Goal: Task Accomplishment & Management: Manage account settings

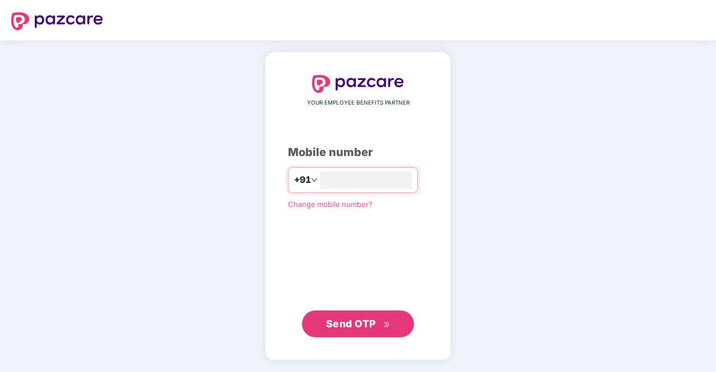
type input "**********"
click at [350, 324] on span "Send OTP" at bounding box center [351, 324] width 50 height 12
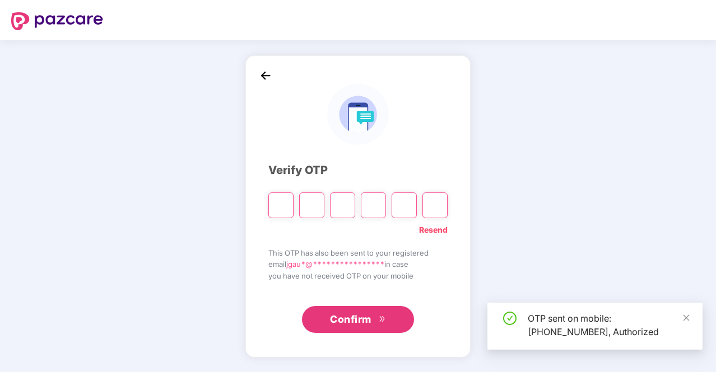
type input "*"
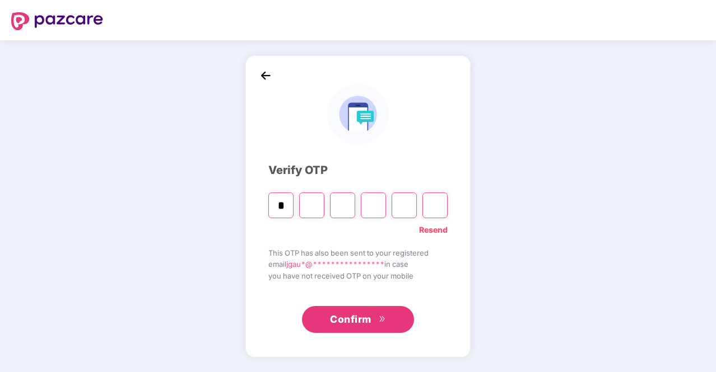
type input "*"
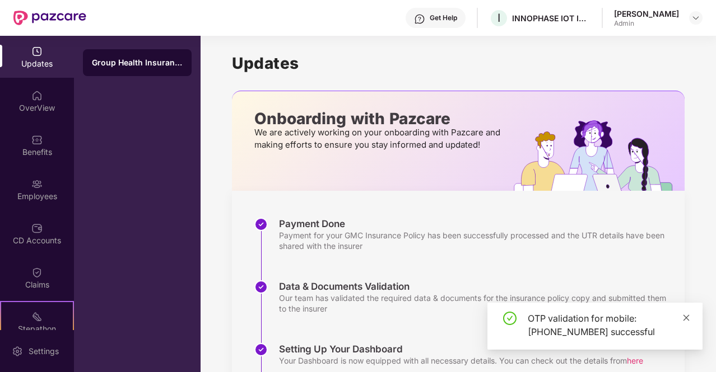
click at [684, 320] on icon "close" at bounding box center [686, 318] width 6 height 6
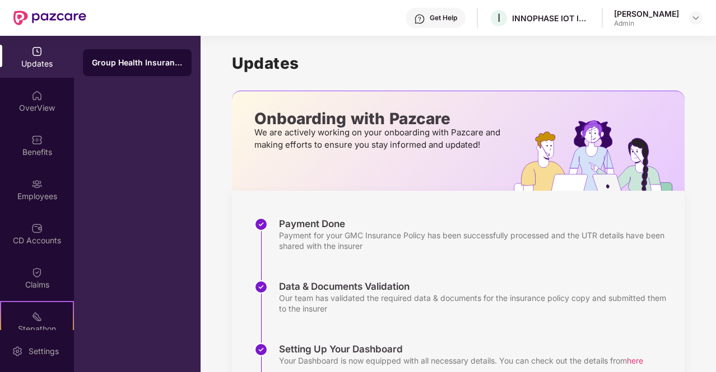
click at [464, 199] on div "Payment Done Payment for your GMC Insurance Policy has been successfully proces…" at bounding box center [458, 347] width 452 height 313
click at [459, 199] on div "Payment Done Payment for your GMC Insurance Policy has been successfully proces…" at bounding box center [458, 347] width 452 height 313
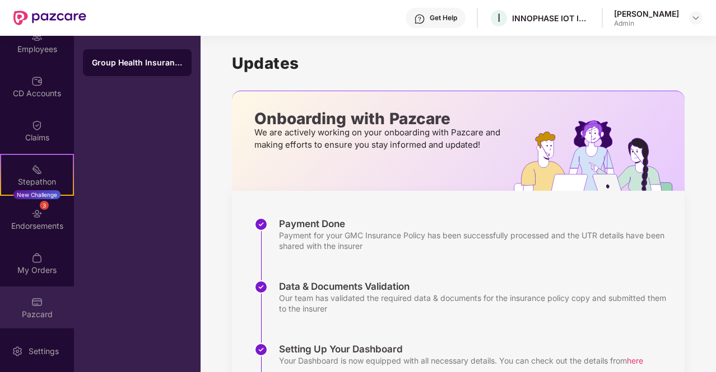
click at [34, 300] on img at bounding box center [36, 302] width 11 height 11
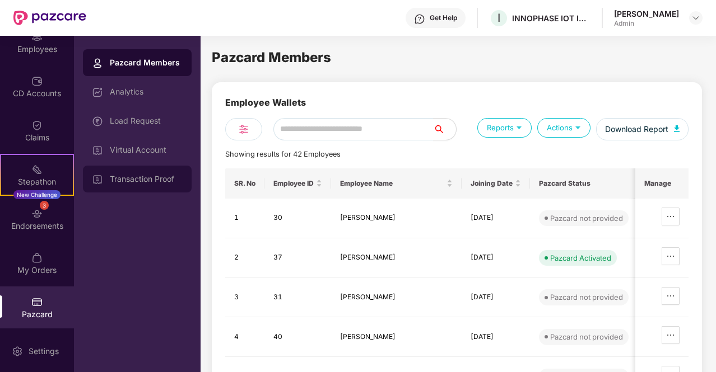
click at [161, 175] on div "Transaction Proof" at bounding box center [146, 179] width 73 height 9
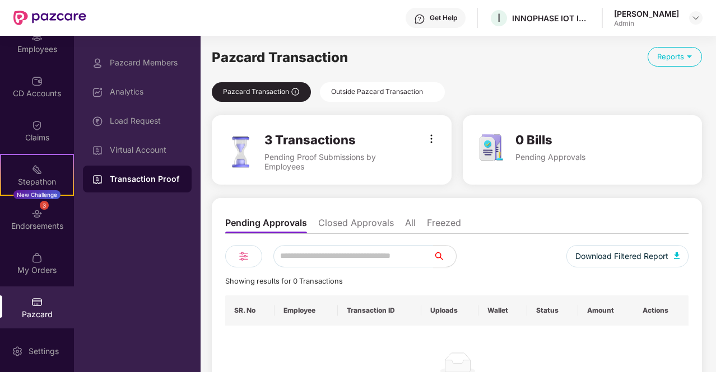
scroll to position [60, 0]
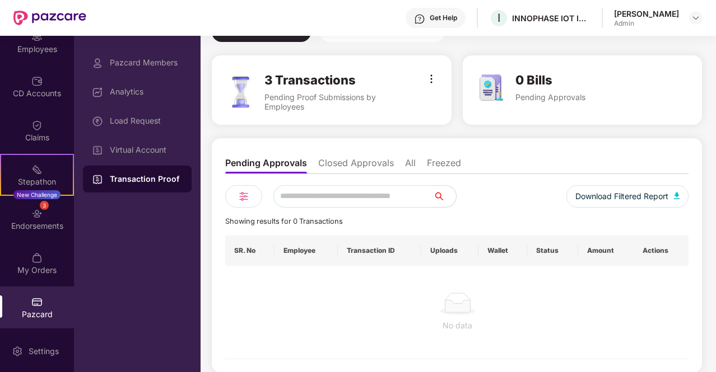
click at [413, 166] on li "All" at bounding box center [410, 165] width 11 height 16
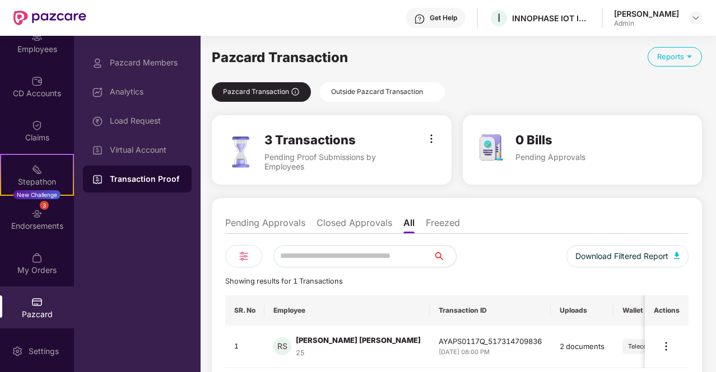
scroll to position [49, 0]
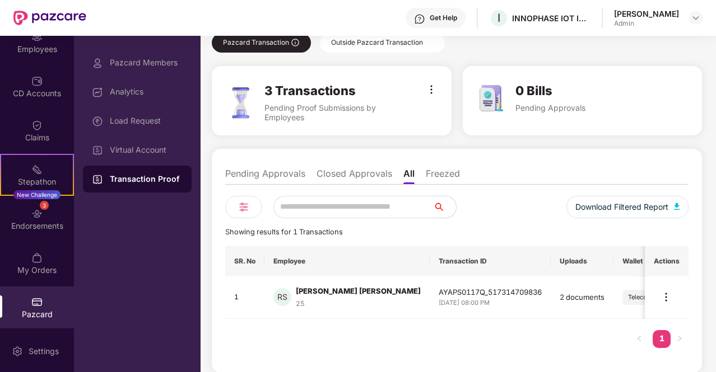
click at [375, 40] on div "Outside Pazcard Transaction" at bounding box center [382, 43] width 125 height 20
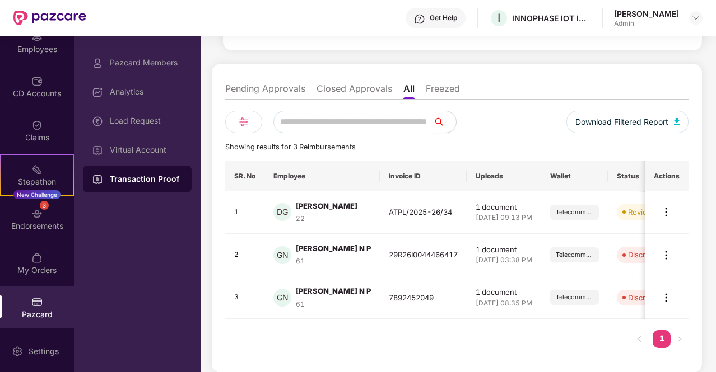
scroll to position [125, 0]
click at [280, 87] on li "Pending Approvals" at bounding box center [265, 91] width 80 height 16
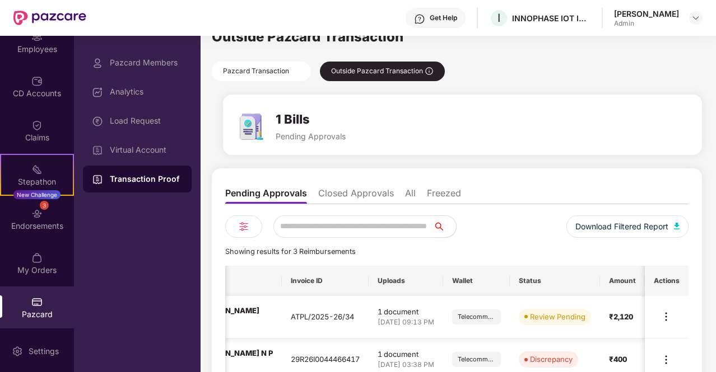
scroll to position [0, 0]
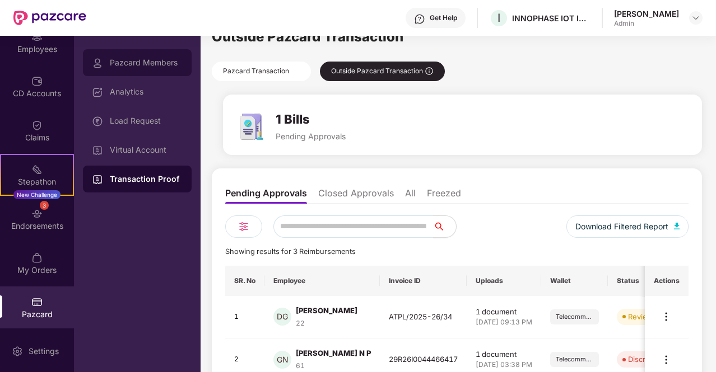
click at [133, 65] on div "Pazcard Members" at bounding box center [146, 62] width 73 height 9
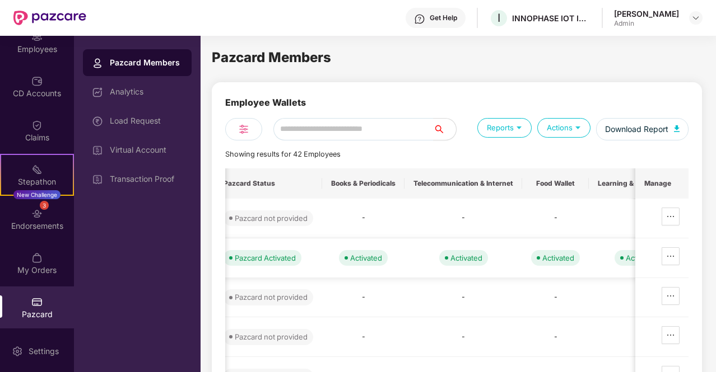
scroll to position [0, 334]
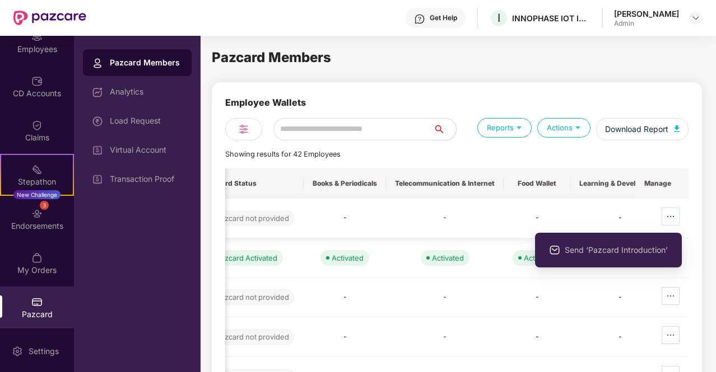
click at [673, 214] on icon "ellipsis" at bounding box center [670, 216] width 9 height 9
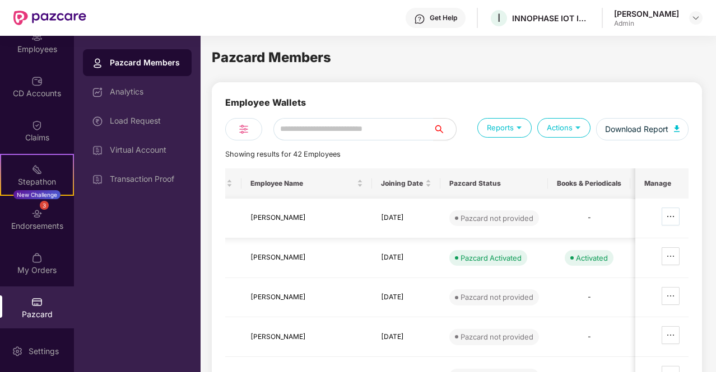
scroll to position [0, 0]
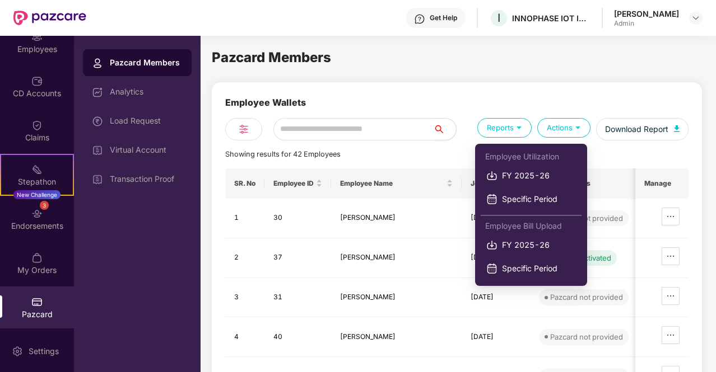
click at [505, 132] on div "Reports" at bounding box center [504, 128] width 54 height 20
click at [518, 176] on span "FY 2025-26" at bounding box center [539, 176] width 74 height 12
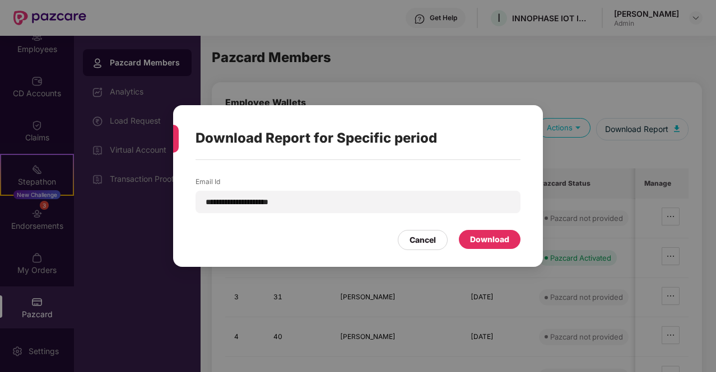
click at [493, 239] on div "Download" at bounding box center [489, 239] width 39 height 12
